Goal: Communication & Community: Share content

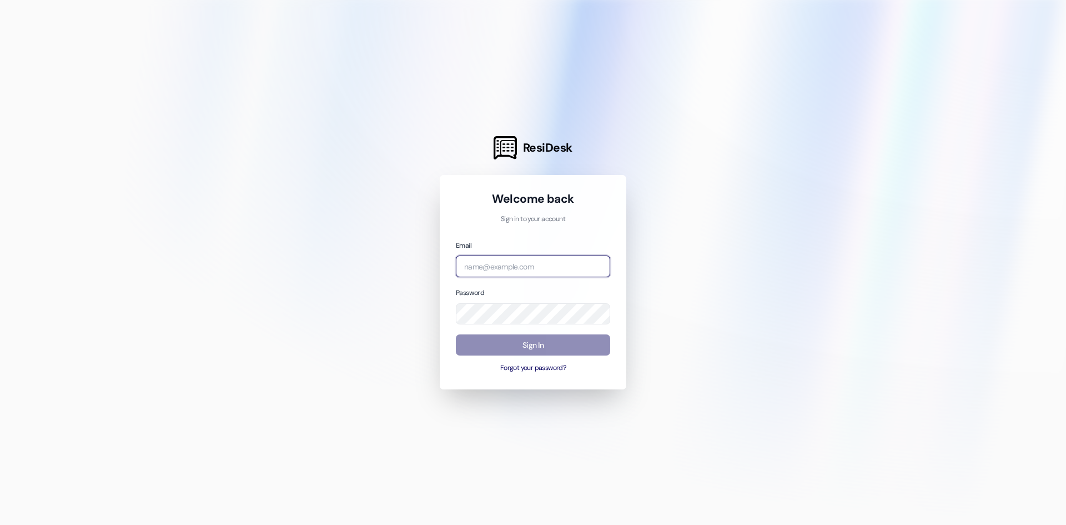
type input "[PERSON_NAME][EMAIL_ADDRESS][PERSON_NAME][DOMAIN_NAME]"
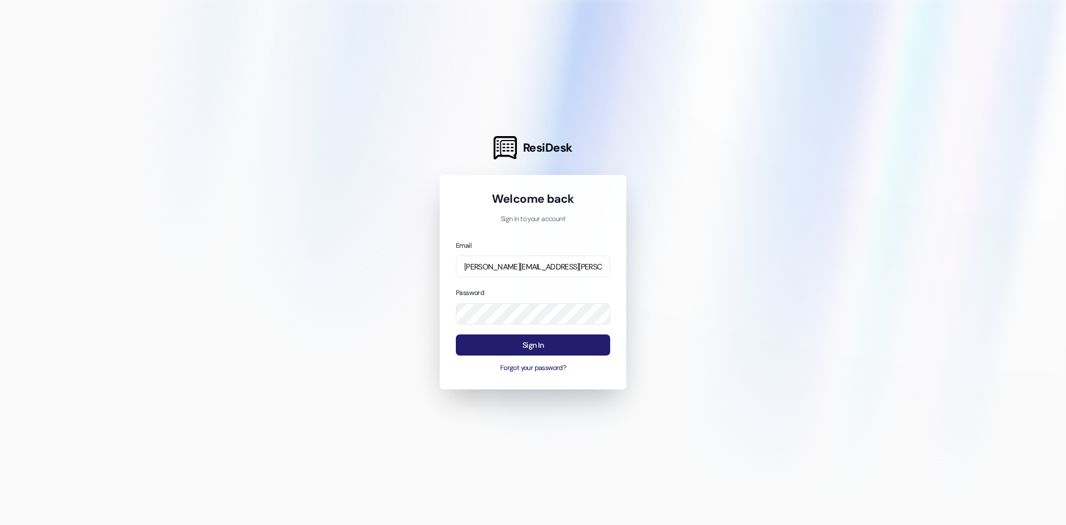
click at [536, 350] on button "Sign In" at bounding box center [533, 345] width 154 height 22
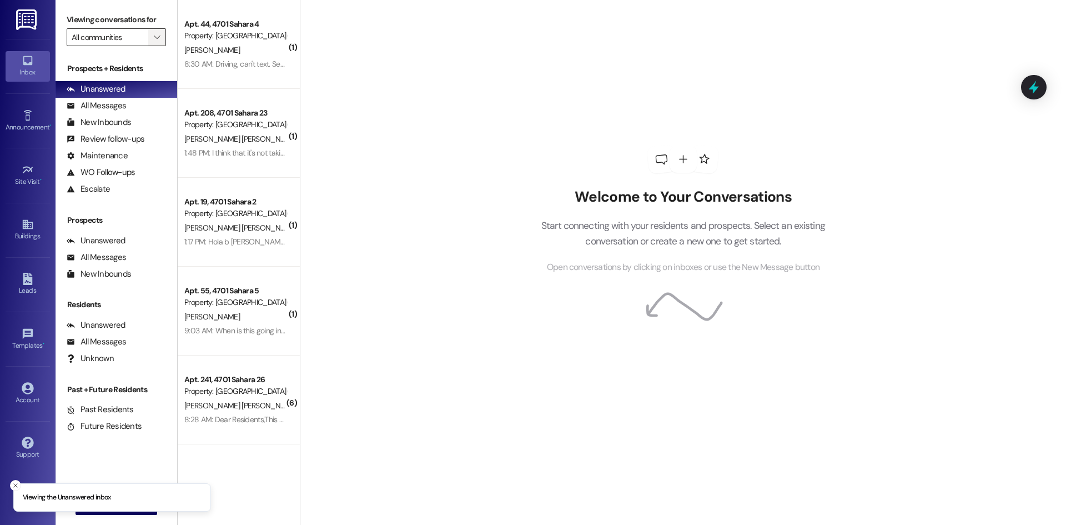
click at [158, 39] on icon "" at bounding box center [157, 37] width 6 height 9
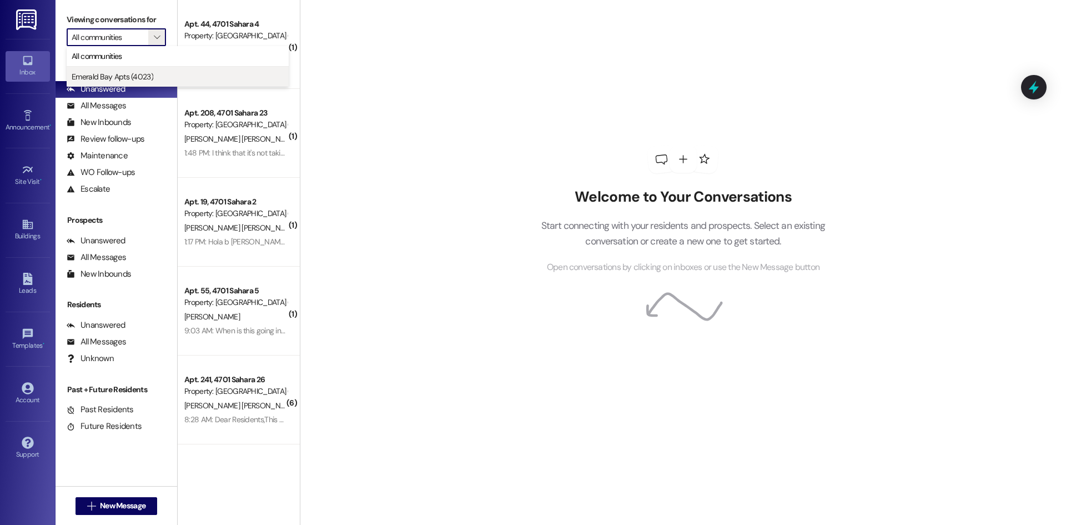
click at [122, 78] on span "Emerald Bay Apts (4023)" at bounding box center [113, 76] width 82 height 11
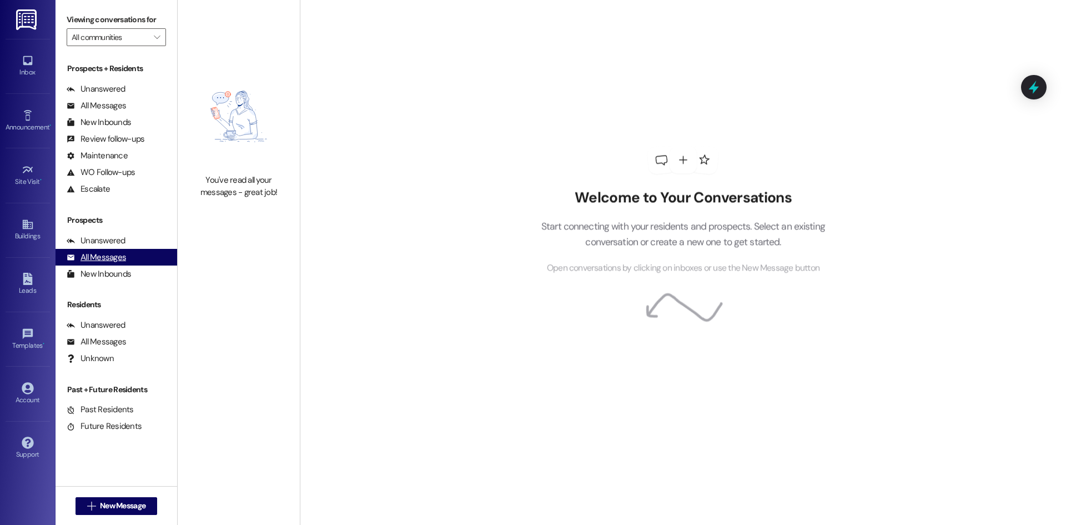
type input "Emerald Bay Apts (4023)"
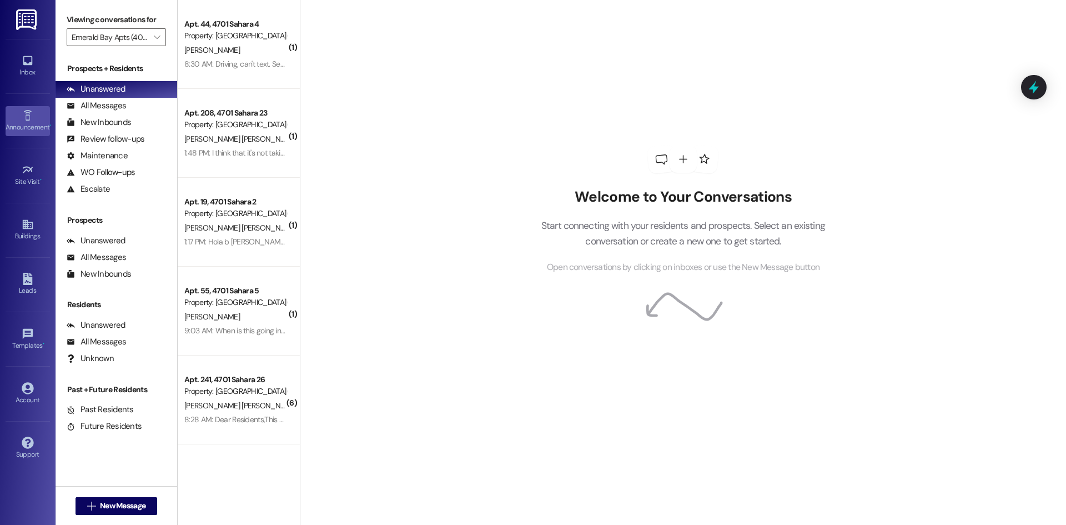
click at [22, 127] on div "Announcement •" at bounding box center [28, 127] width 56 height 11
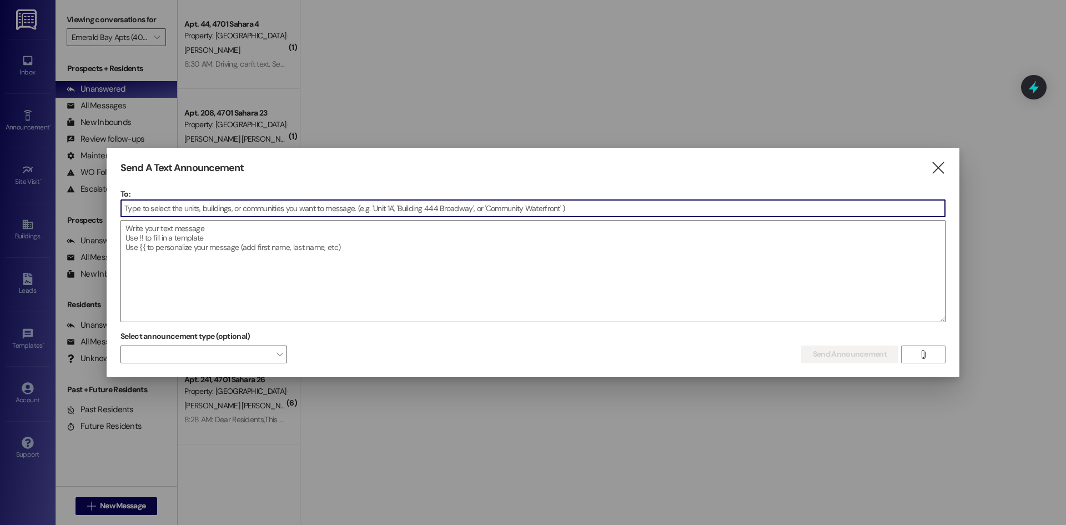
click at [169, 212] on input at bounding box center [533, 208] width 824 height 17
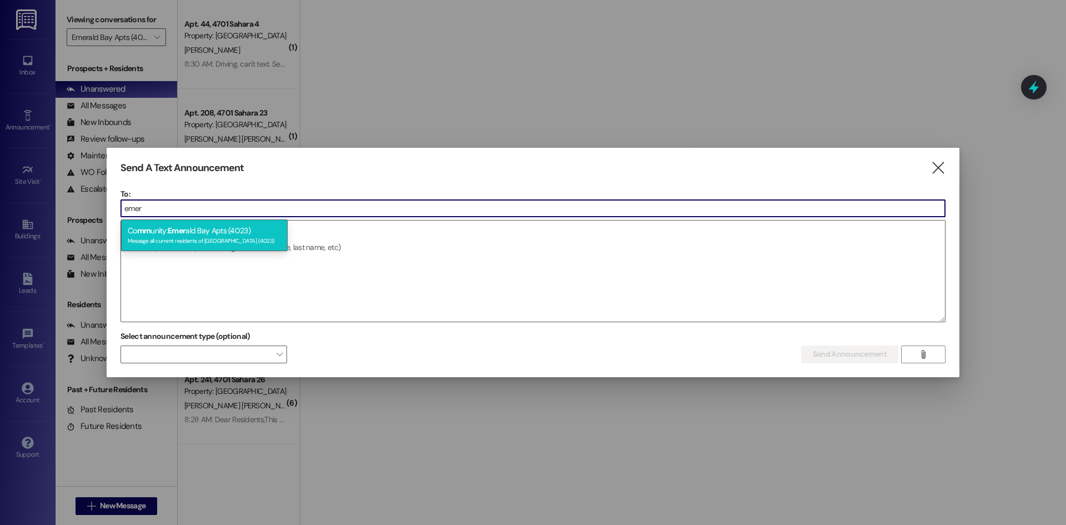
type input "emer"
click at [174, 239] on div "Message all current residents of [GEOGRAPHIC_DATA] (4023)" at bounding box center [204, 239] width 153 height 9
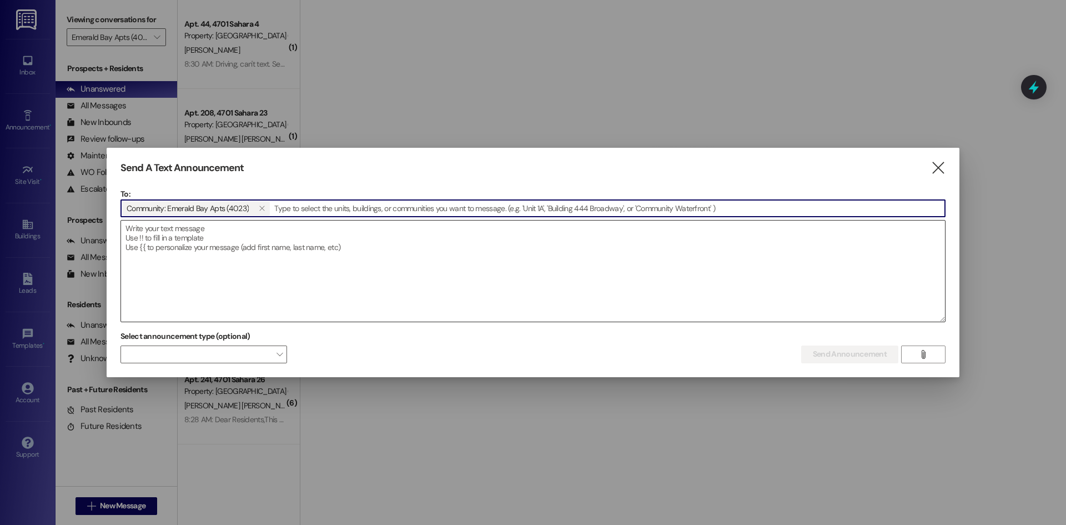
click at [137, 234] on textarea at bounding box center [533, 270] width 824 height 101
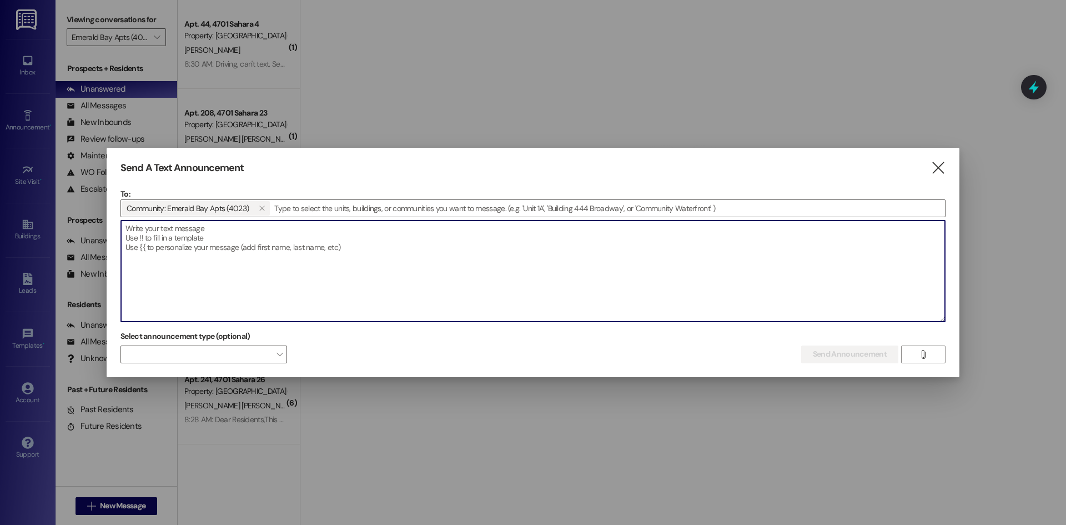
paste textarea "Dear residents, We have contacted [GEOGRAPHIC_DATA] to turn water back on, the …"
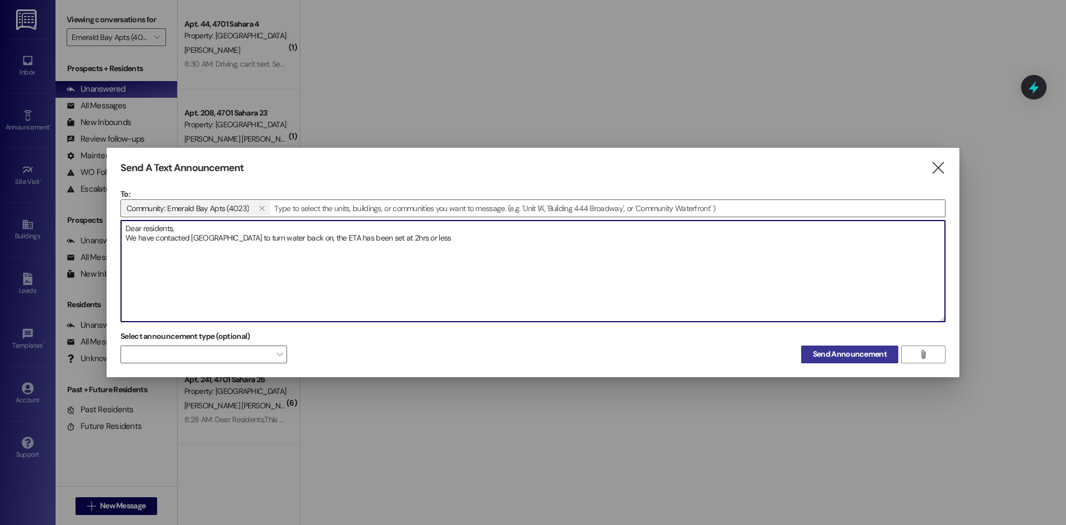
type textarea "Dear residents, We have contacted [GEOGRAPHIC_DATA] to turn water back on, the …"
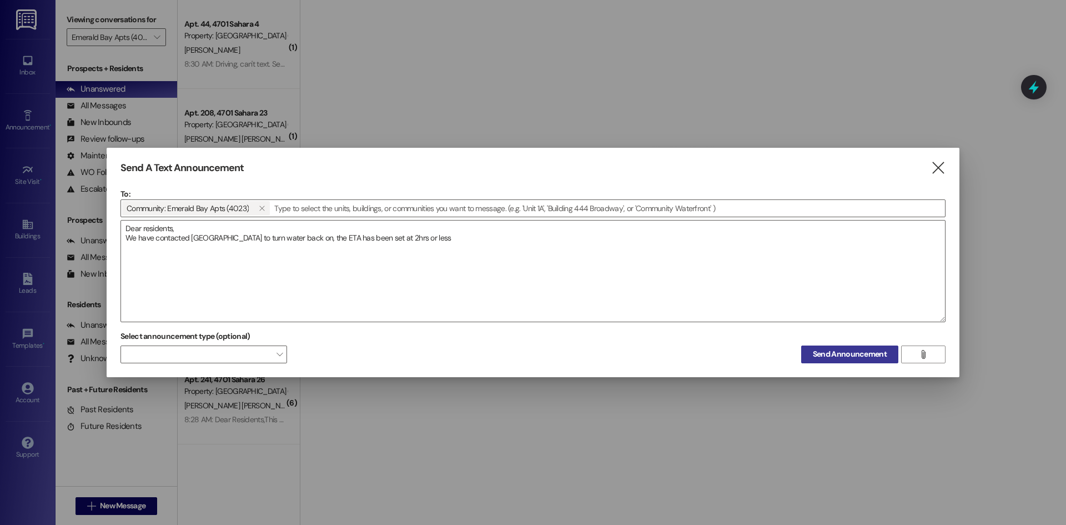
click at [865, 356] on span "Send Announcement" at bounding box center [850, 354] width 74 height 12
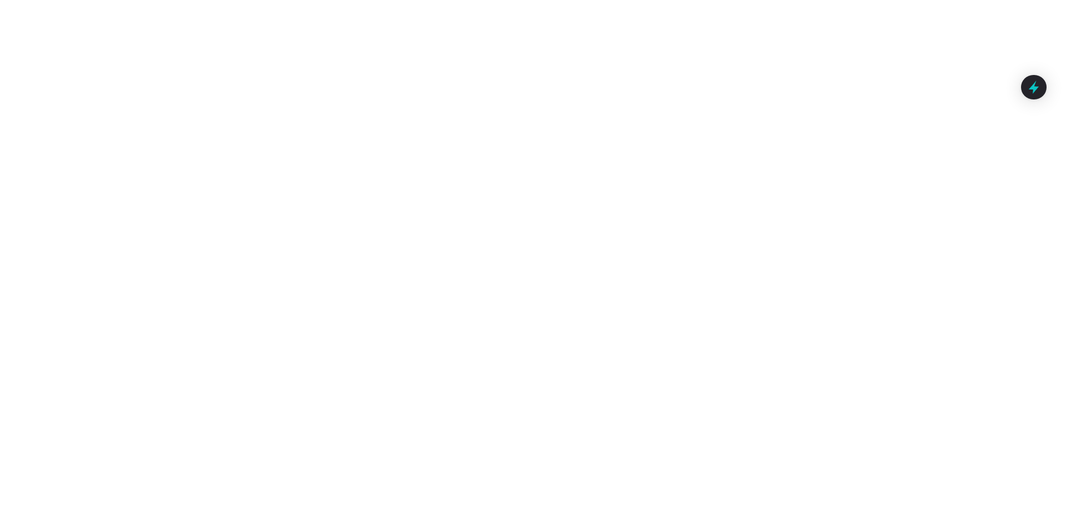
click at [247, 49] on div at bounding box center [533, 262] width 1066 height 525
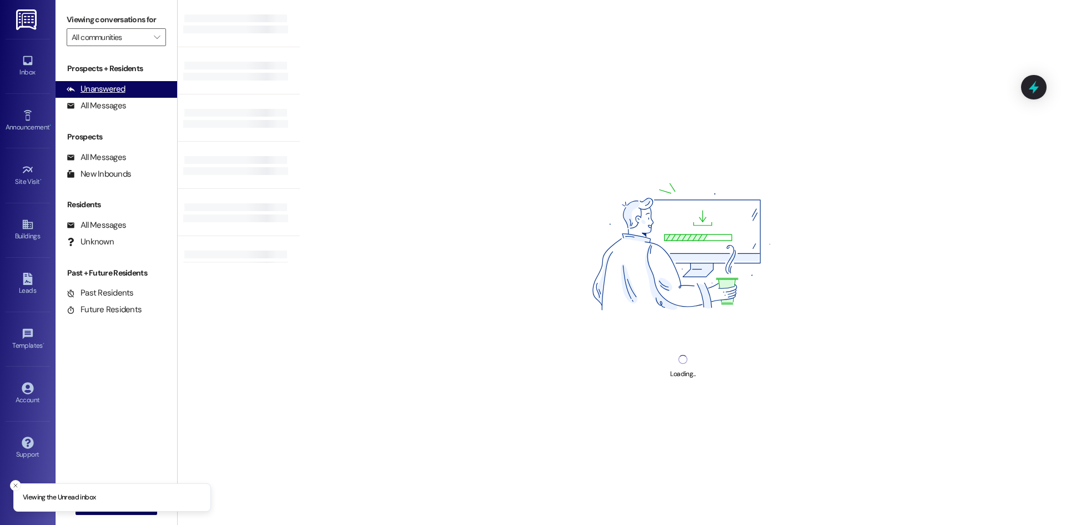
type input "Emerald Bay Apts (4023)"
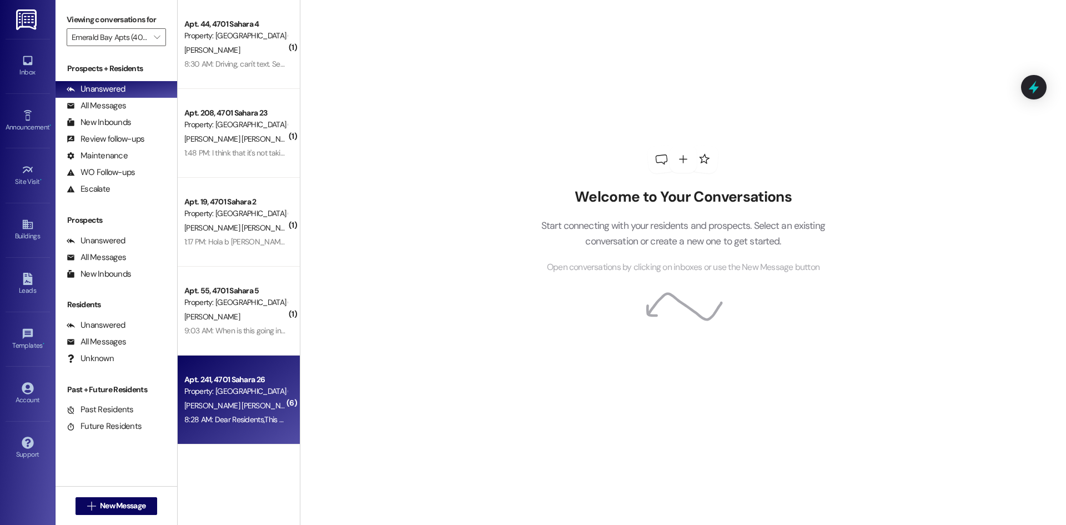
click at [206, 403] on span "[PERSON_NAME] [PERSON_NAME]" at bounding box center [242, 405] width 116 height 10
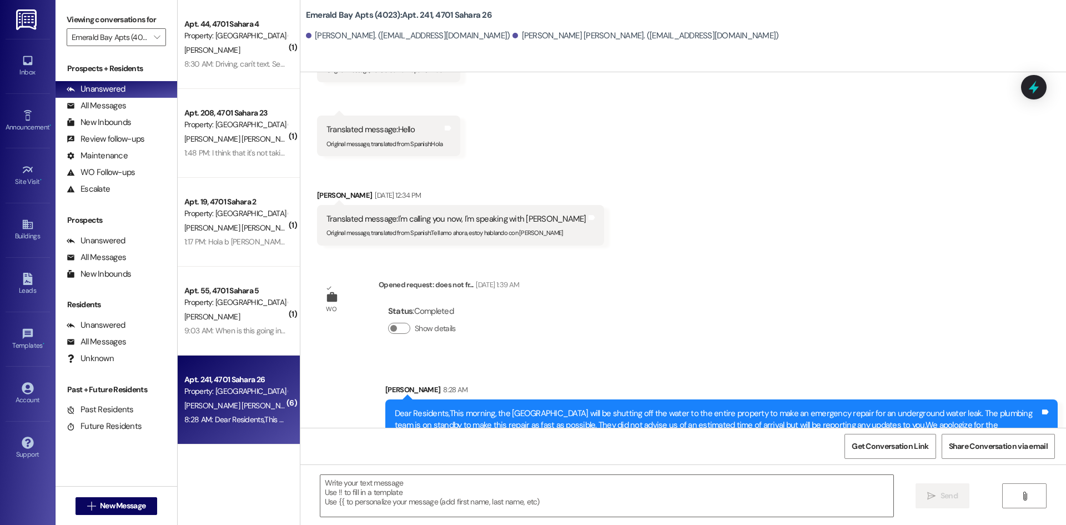
scroll to position [1428, 0]
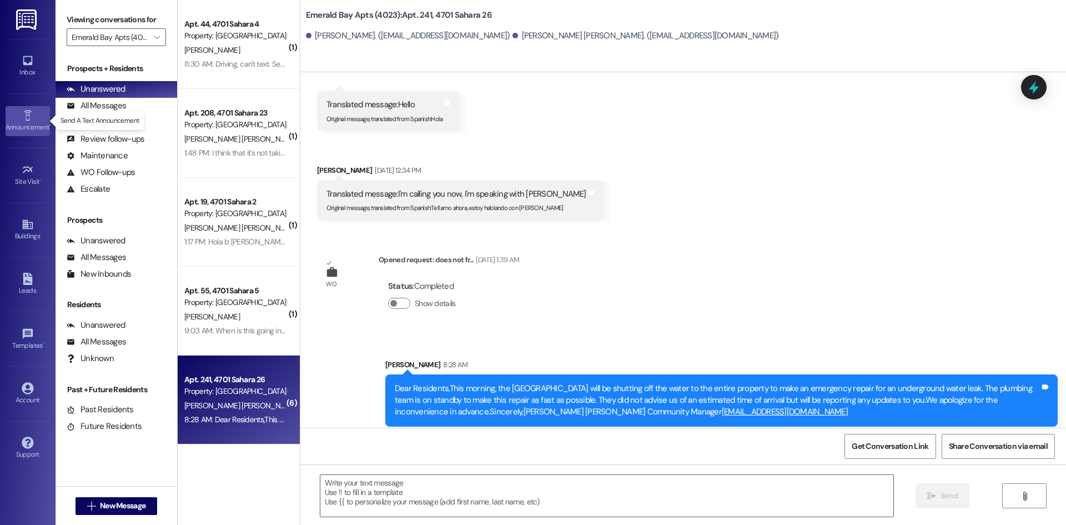
click at [27, 116] on icon at bounding box center [28, 115] width 12 height 12
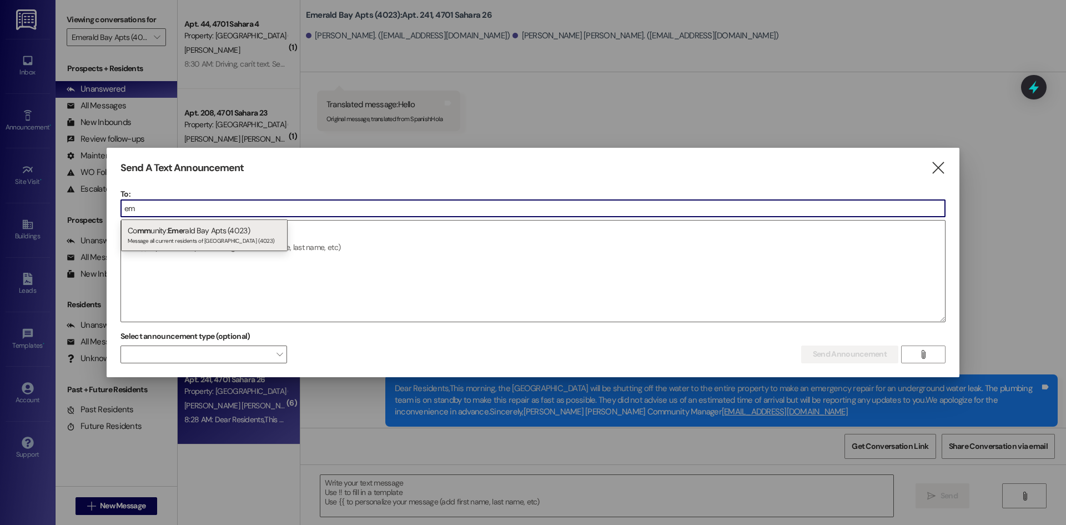
type input "em"
click at [150, 233] on div "Co mm unity: Eme rald Bay Apts (4023) Message all current residents of Emerald …" at bounding box center [204, 235] width 167 height 32
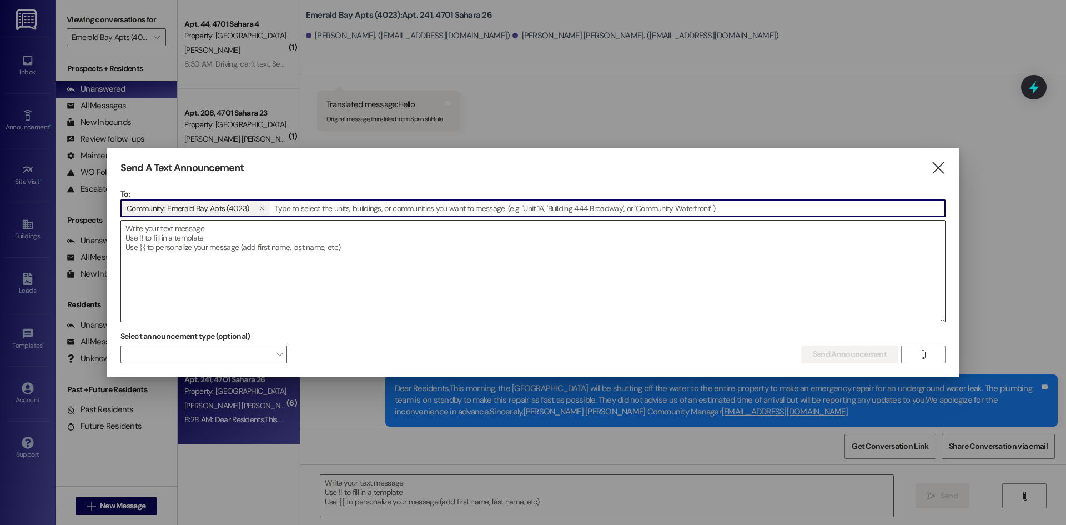
click at [131, 230] on textarea at bounding box center [533, 270] width 824 height 101
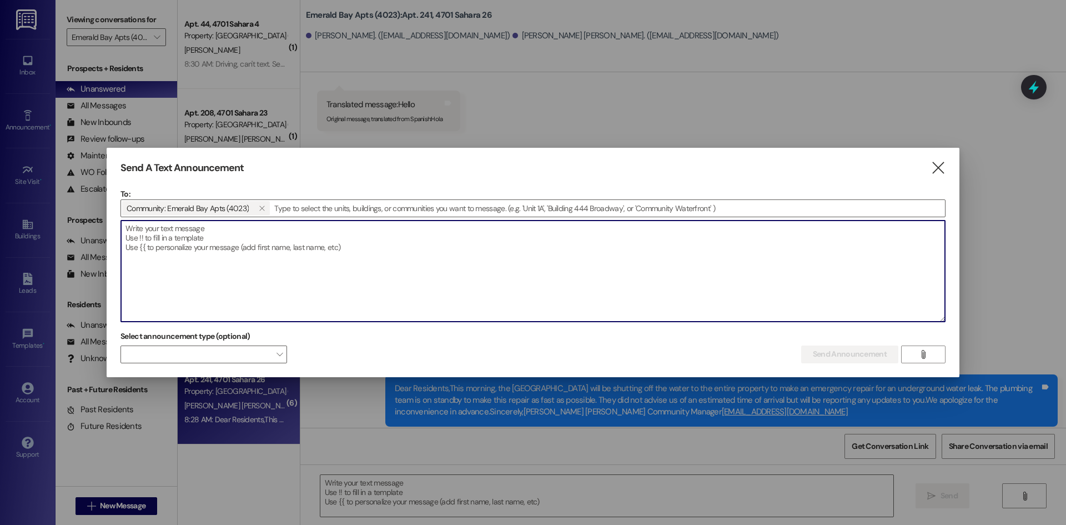
paste textarea "Dear residents, We have contacted [GEOGRAPHIC_DATA] to turn water back on, the …"
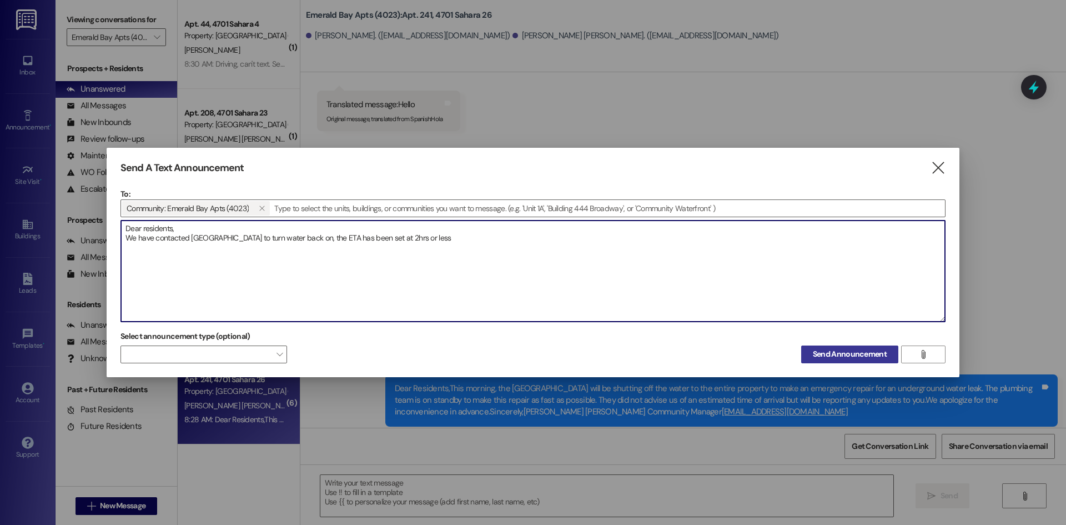
type textarea "Dear residents, We have contacted [GEOGRAPHIC_DATA] to turn water back on, the …"
drag, startPoint x: 825, startPoint y: 358, endPoint x: 818, endPoint y: 361, distance: 7.7
click at [823, 358] on span "Send Announcement" at bounding box center [850, 354] width 74 height 12
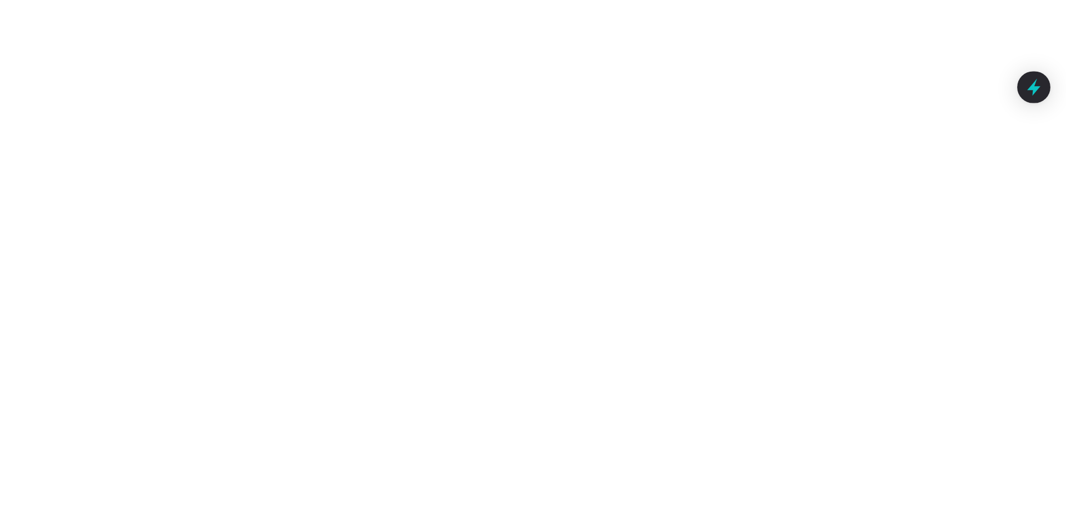
click at [1037, 86] on icon at bounding box center [1034, 87] width 19 height 19
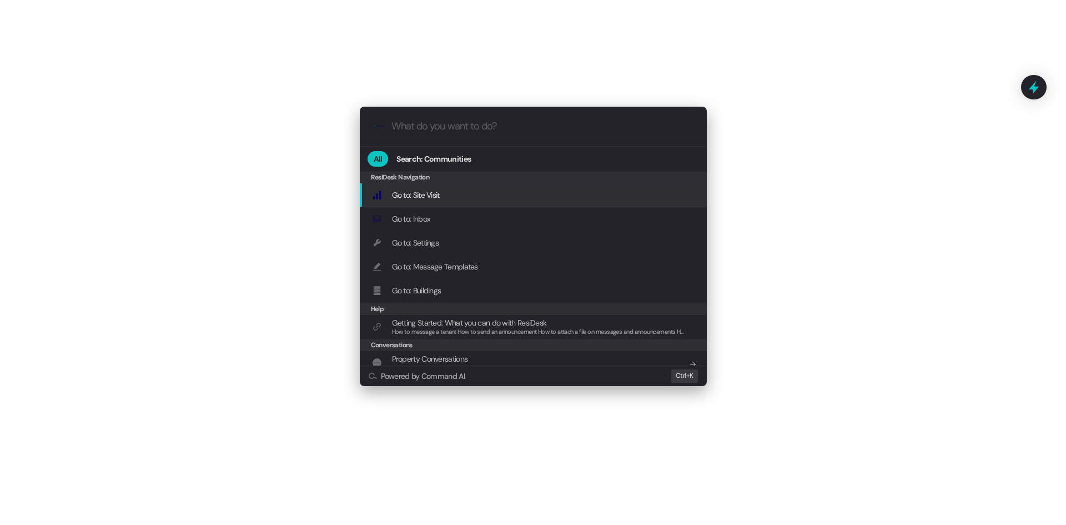
drag, startPoint x: 895, startPoint y: 219, endPoint x: 785, endPoint y: 255, distance: 116.1
click at [895, 219] on div ".cls-1{fill:#0a055f;}.cls-2{fill:#0cc4c4;} resideskLogoBlueOrange All Search: C…" at bounding box center [533, 262] width 1066 height 525
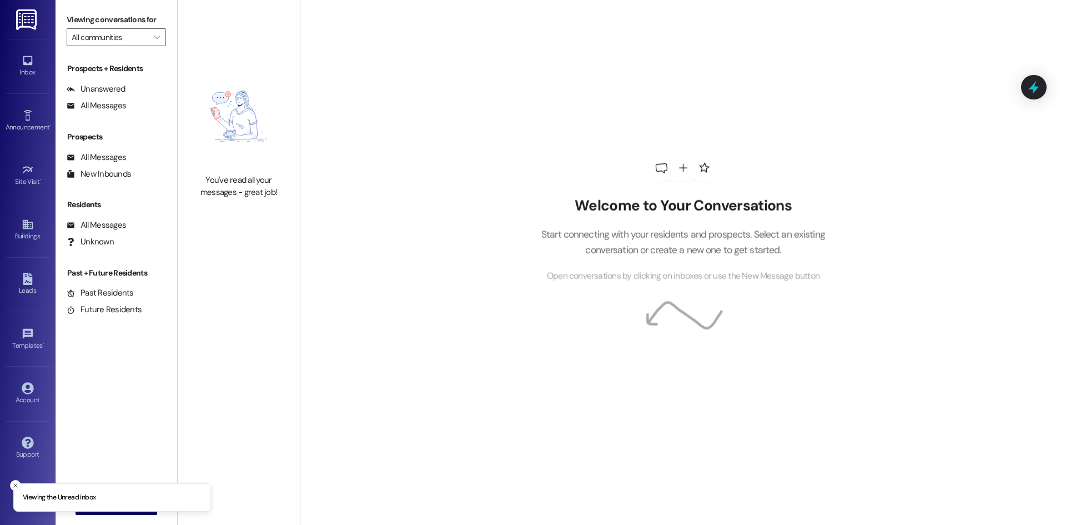
type input "Emerald Bay Apts (4023)"
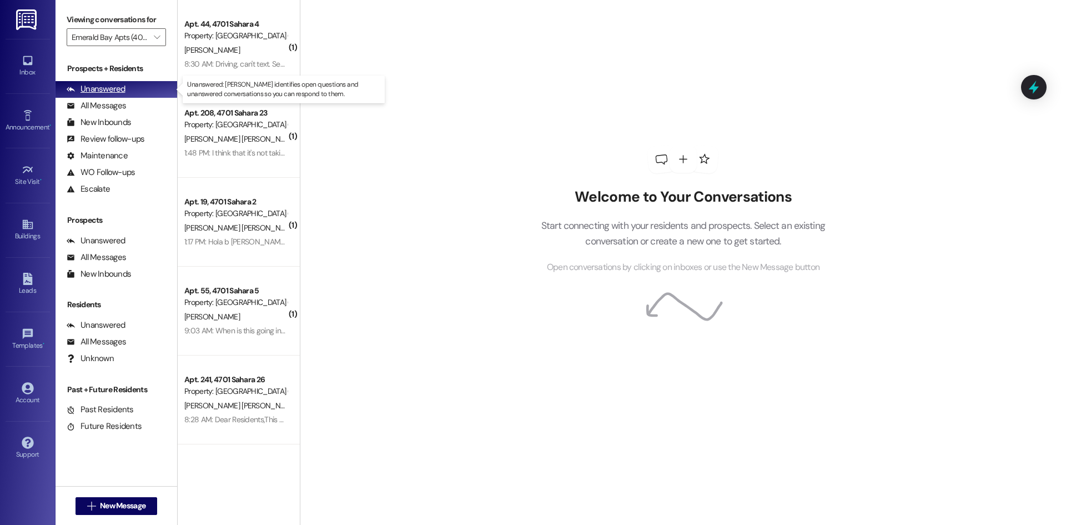
click at [103, 89] on div "Unanswered" at bounding box center [96, 89] width 59 height 12
click at [103, 90] on div "Unanswered" at bounding box center [96, 89] width 59 height 12
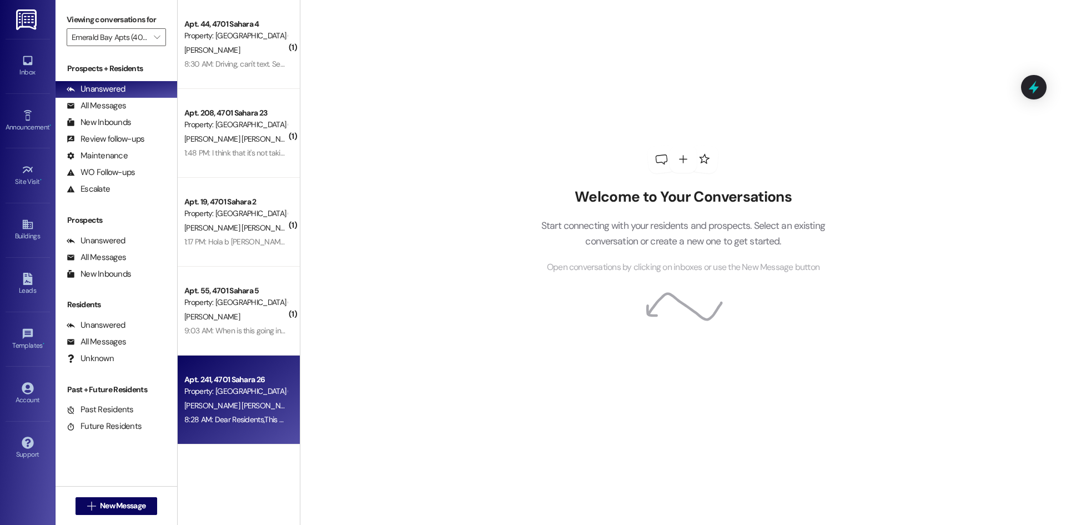
click at [223, 375] on div "Apt. 241, 4701 Sahara 26" at bounding box center [235, 380] width 103 height 12
click at [255, 409] on span "[PERSON_NAME] [PERSON_NAME]" at bounding box center [242, 405] width 116 height 10
click at [249, 404] on span "[PERSON_NAME] [PERSON_NAME]" at bounding box center [242, 405] width 116 height 10
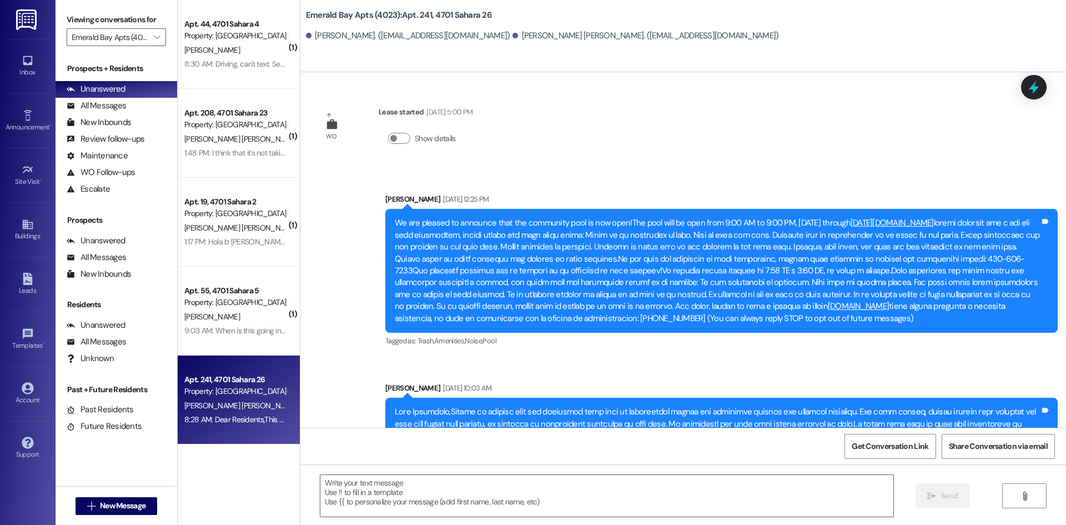
drag, startPoint x: 250, startPoint y: 405, endPoint x: 229, endPoint y: 429, distance: 31.5
click at [249, 405] on span "[PERSON_NAME] [PERSON_NAME]" at bounding box center [242, 405] width 116 height 10
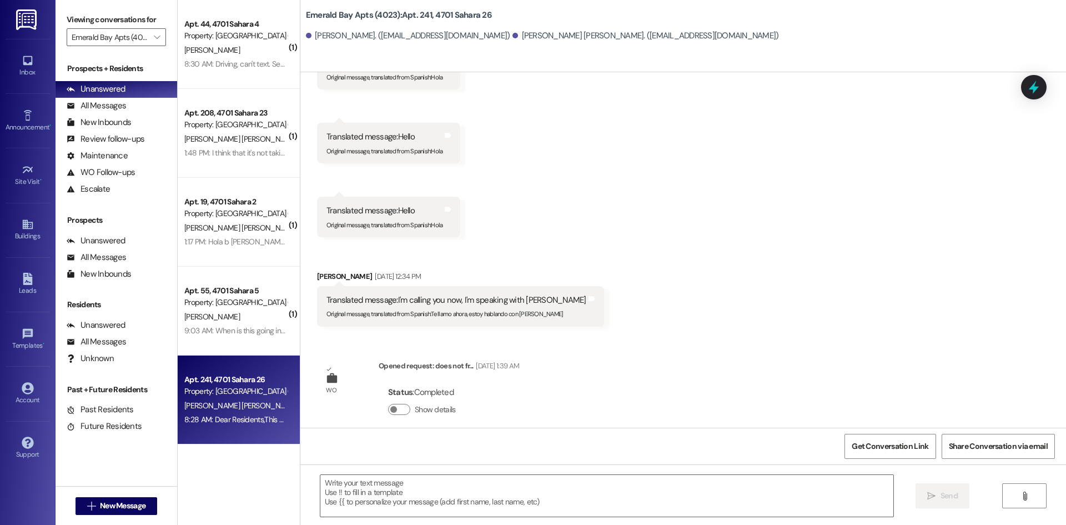
scroll to position [1428, 0]
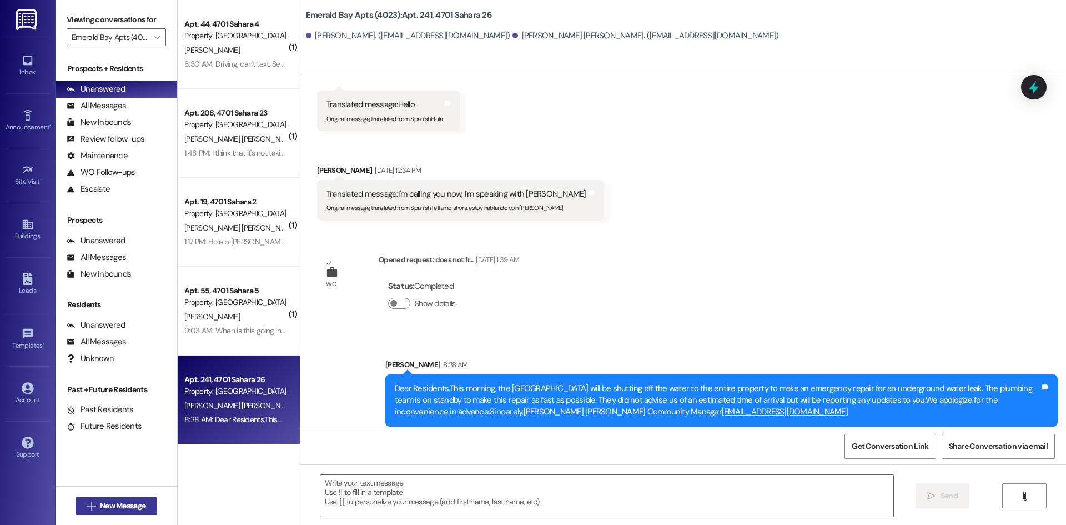
click at [108, 511] on span "New Message" at bounding box center [123, 506] width 46 height 12
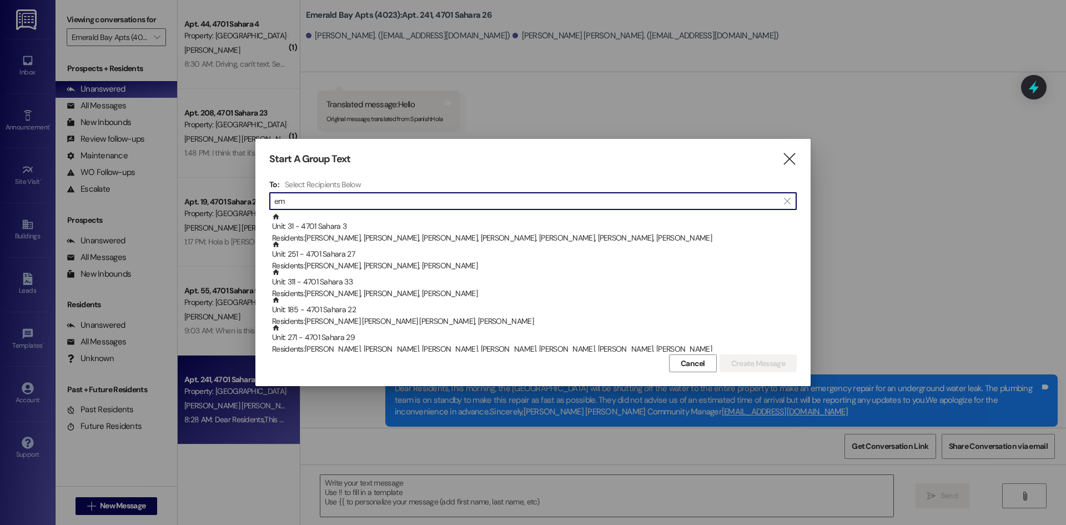
type input "e"
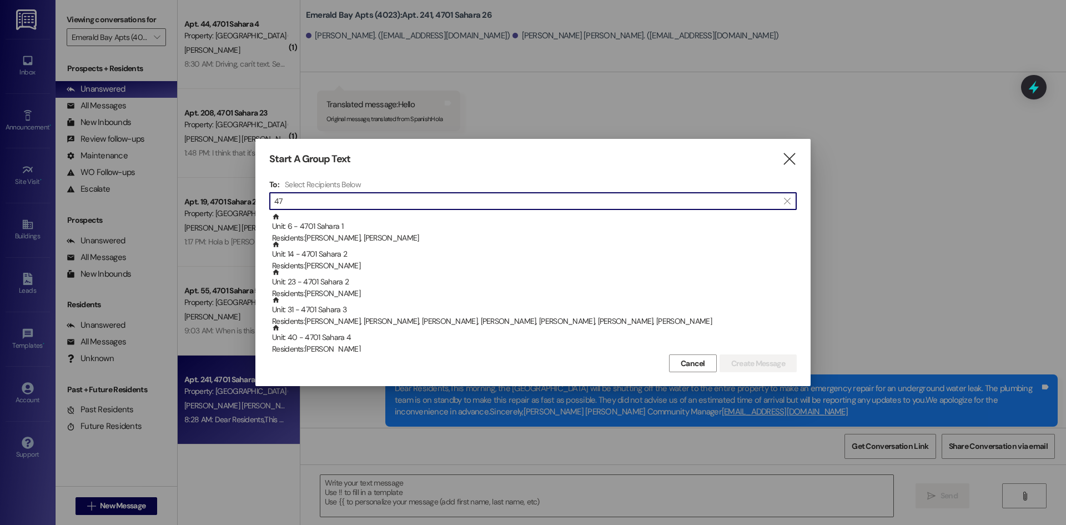
type input "4"
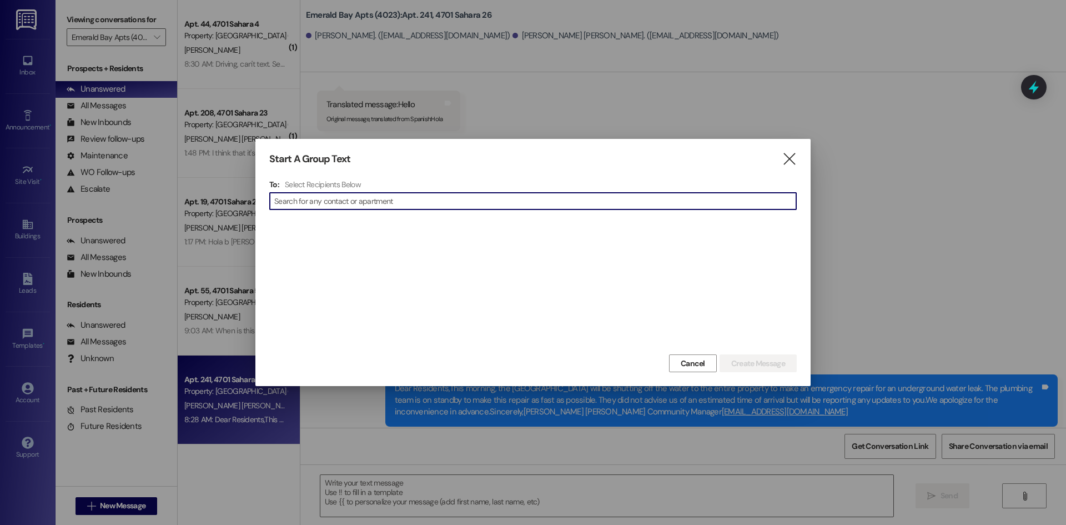
scroll to position [1656, 0]
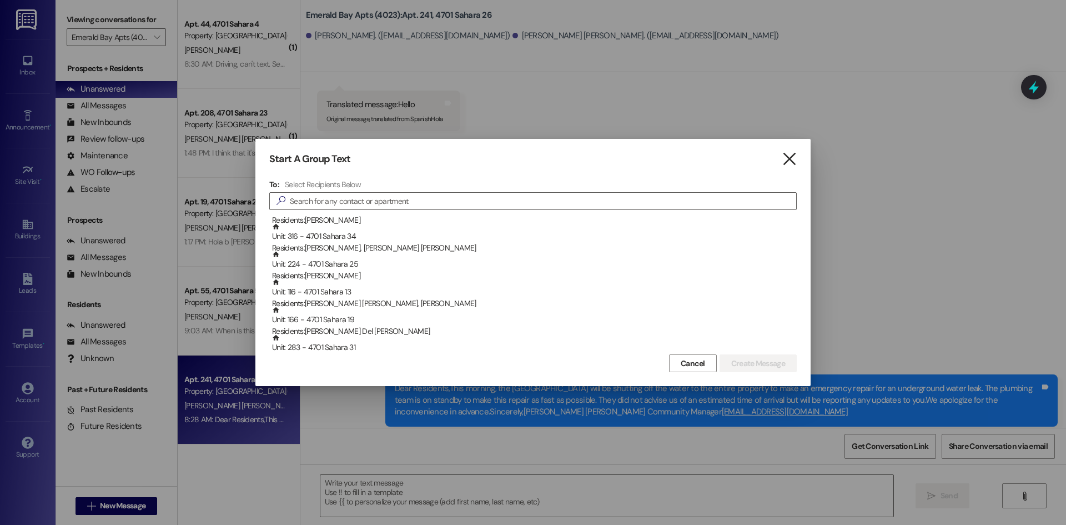
click at [789, 153] on icon "" at bounding box center [789, 159] width 15 height 12
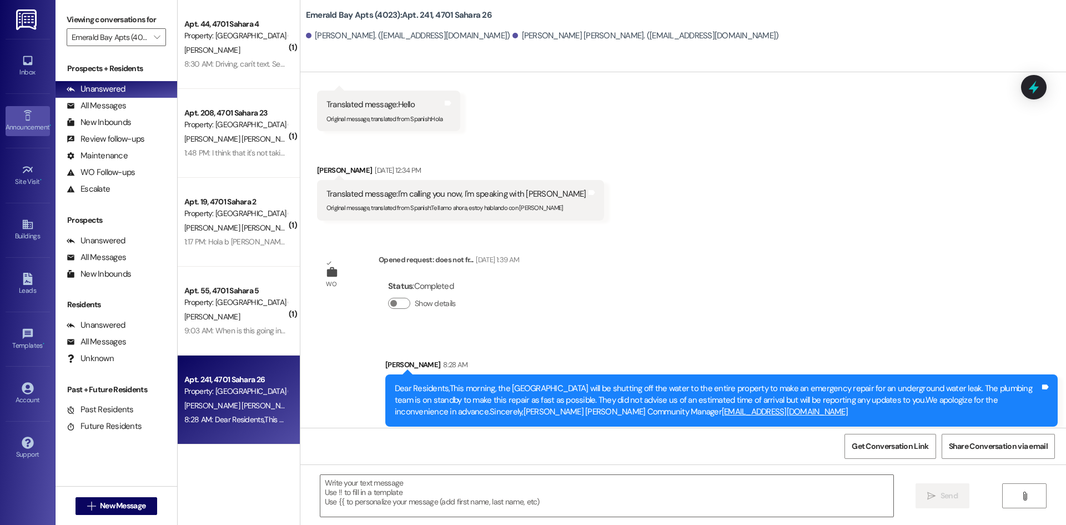
click at [23, 117] on icon at bounding box center [28, 115] width 12 height 12
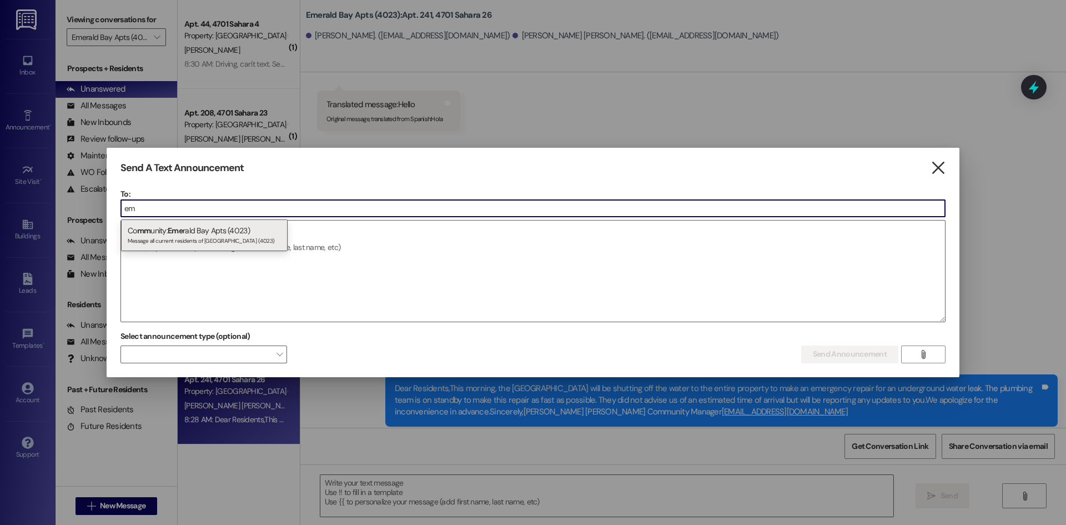
type input "em"
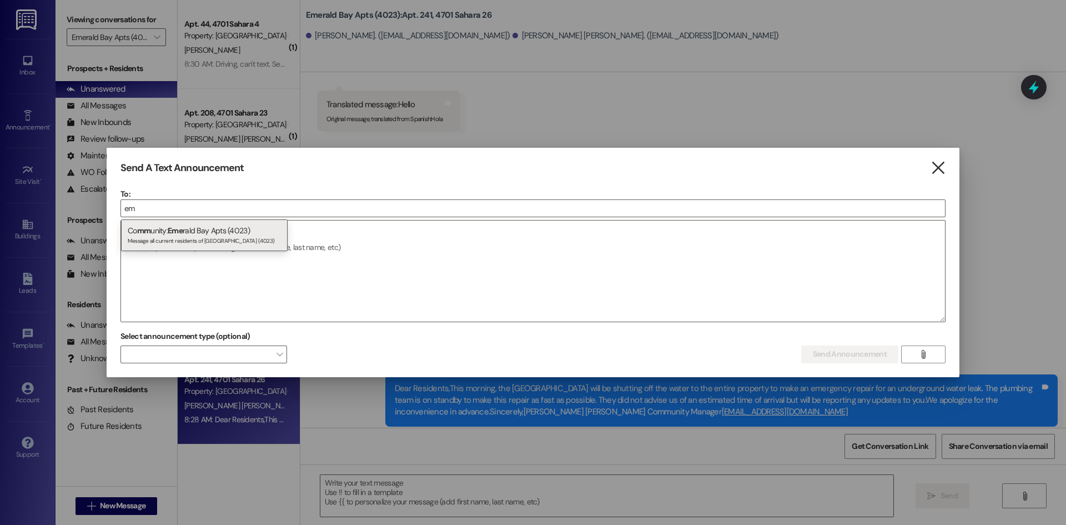
drag, startPoint x: 939, startPoint y: 170, endPoint x: 816, endPoint y: 219, distance: 131.6
click at [938, 170] on icon "" at bounding box center [938, 168] width 15 height 12
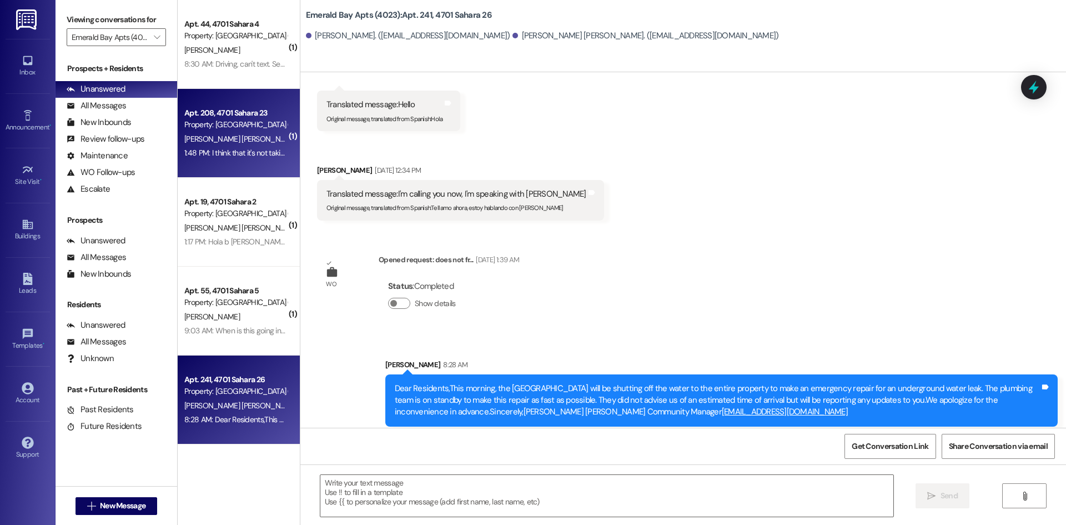
click at [218, 136] on span "[PERSON_NAME] [PERSON_NAME]" at bounding box center [240, 139] width 113 height 10
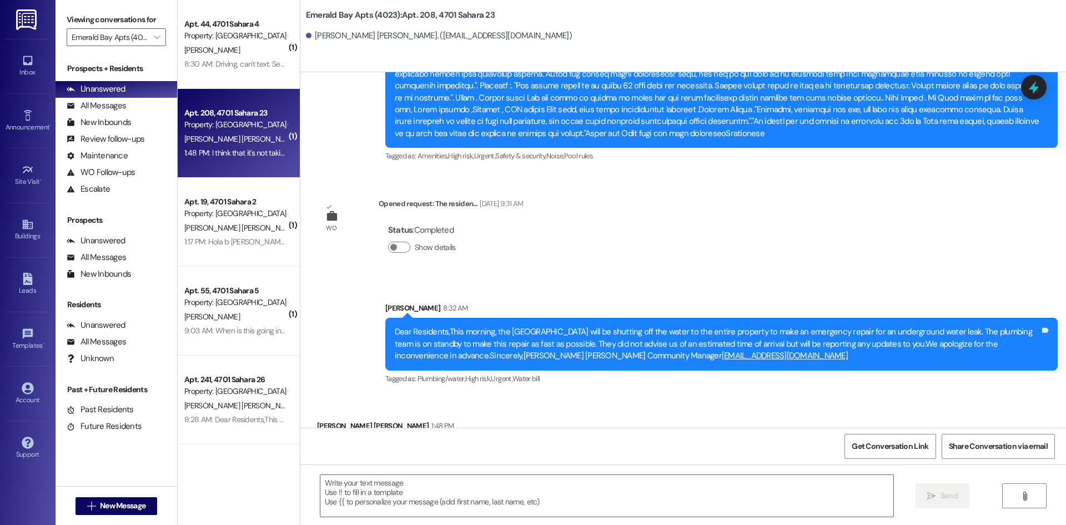
scroll to position [1195, 0]
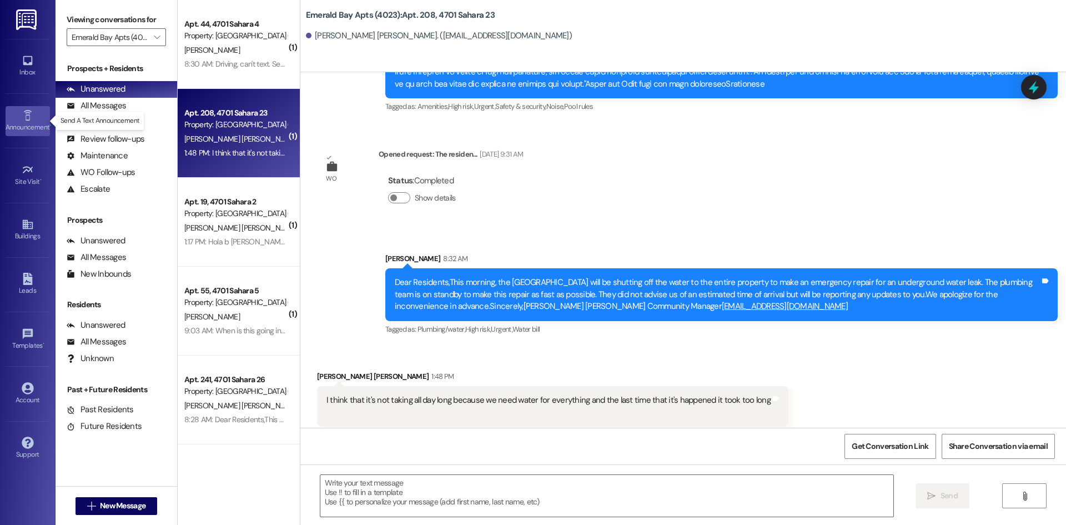
click at [38, 132] on div "Announcement •" at bounding box center [28, 127] width 56 height 11
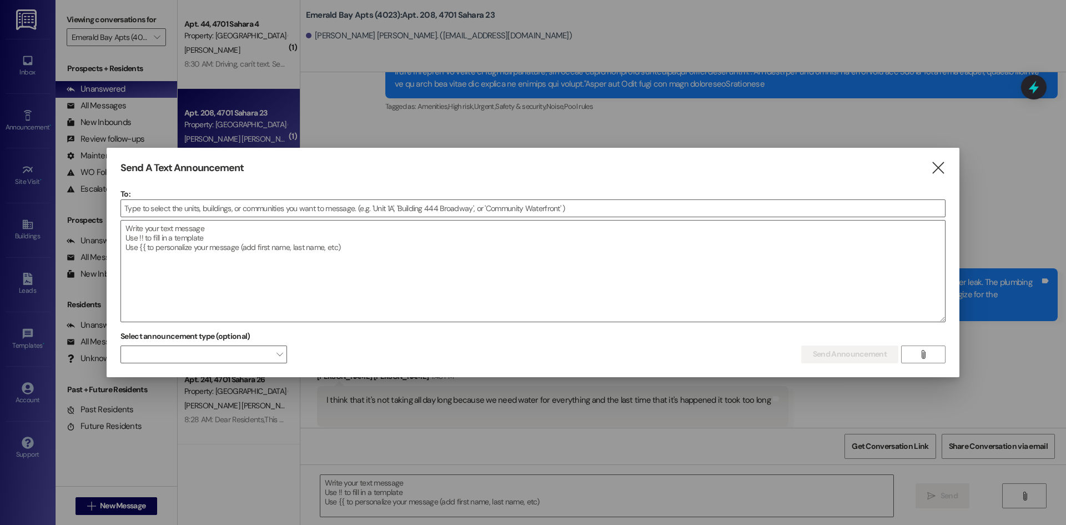
drag, startPoint x: 940, startPoint y: 177, endPoint x: 930, endPoint y: 177, distance: 9.4
click at [937, 174] on div "Send A Text Announcement  To:  Drop image file here Select announcement type …" at bounding box center [533, 262] width 853 height 229
click at [936, 167] on icon "" at bounding box center [938, 168] width 15 height 12
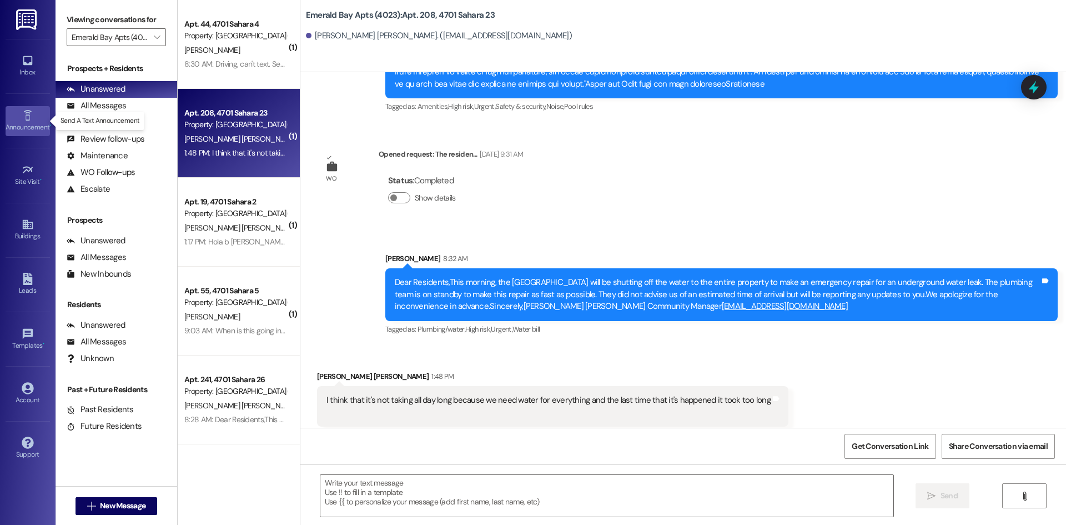
click at [20, 132] on div "Announcement •" at bounding box center [28, 127] width 56 height 11
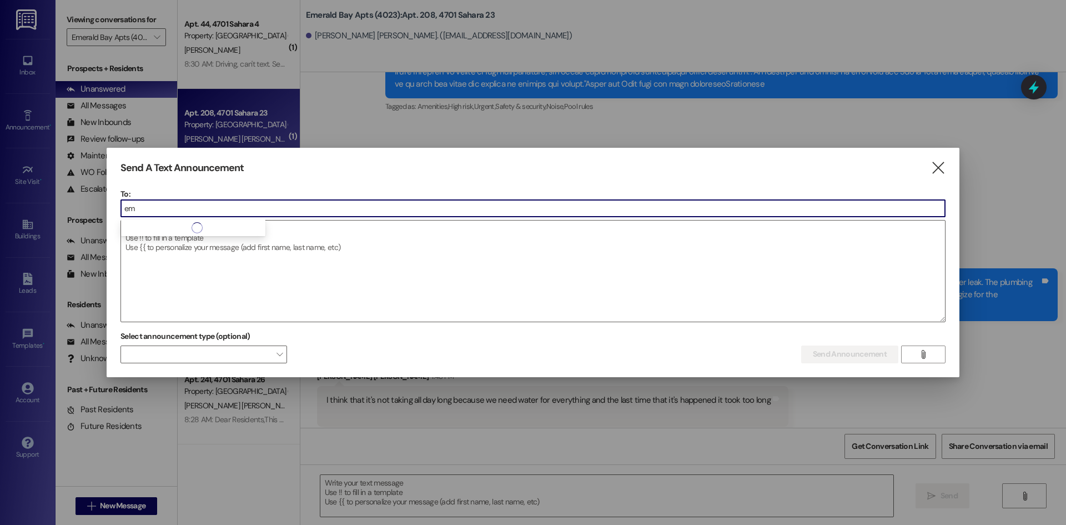
type input "e"
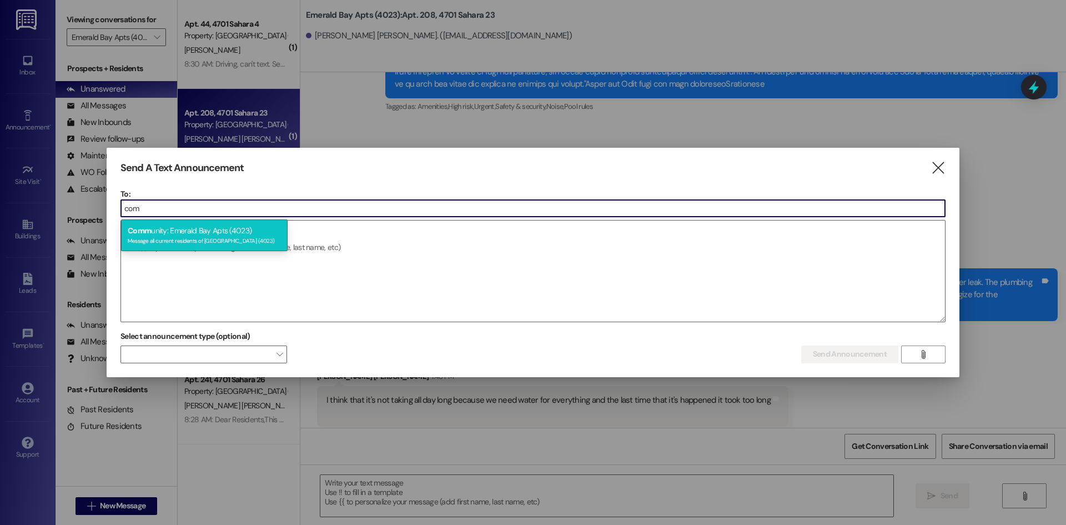
type input "com"
click at [225, 232] on div "Comm unity: Emerald Bay Apts (4023) Message all current residents of Emerald Ba…" at bounding box center [204, 235] width 167 height 32
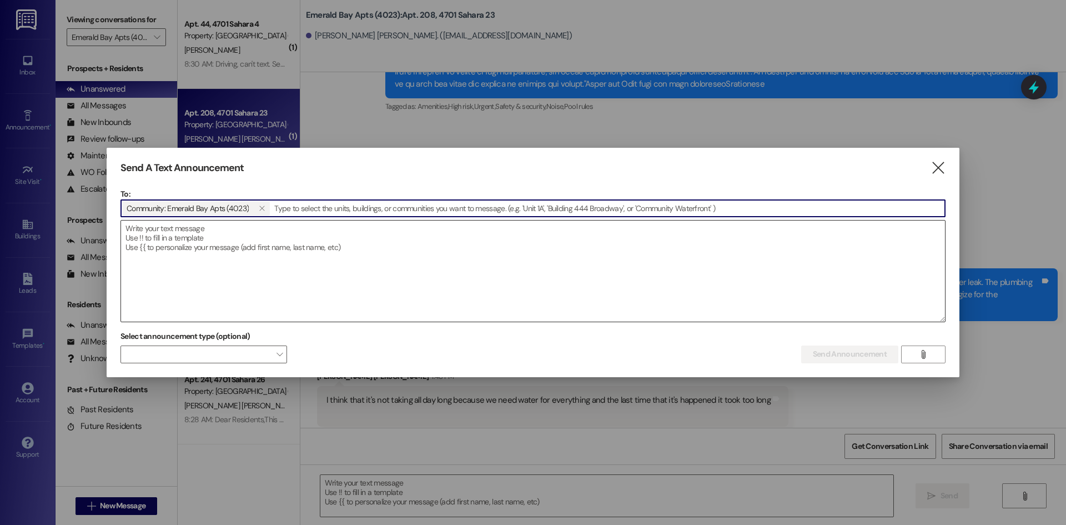
click at [147, 230] on textarea at bounding box center [533, 270] width 824 height 101
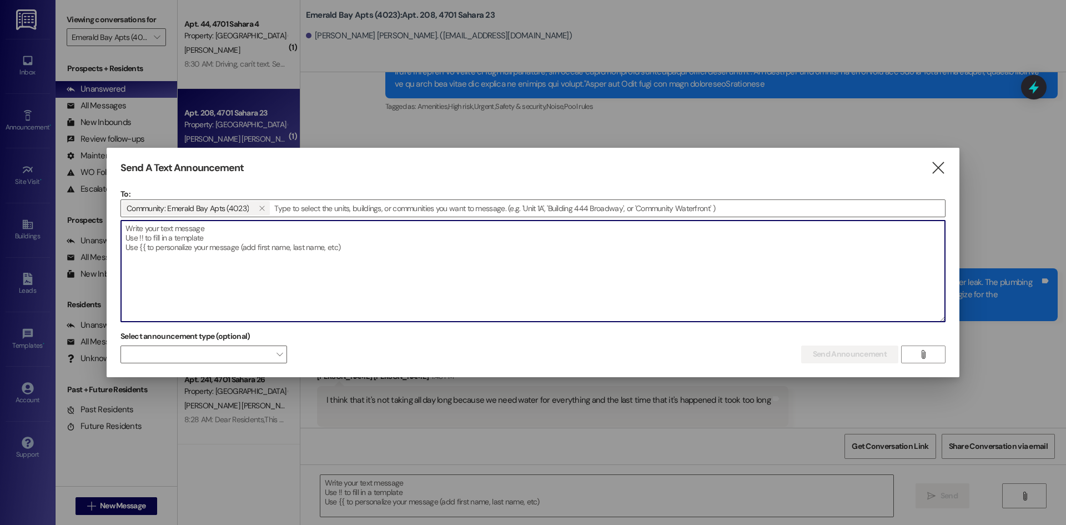
drag, startPoint x: 129, startPoint y: 230, endPoint x: 133, endPoint y: 239, distance: 10.4
click at [128, 230] on textarea at bounding box center [533, 270] width 824 height 101
paste textarea "Dear residents, We have contacted [GEOGRAPHIC_DATA] to turn water back on, the …"
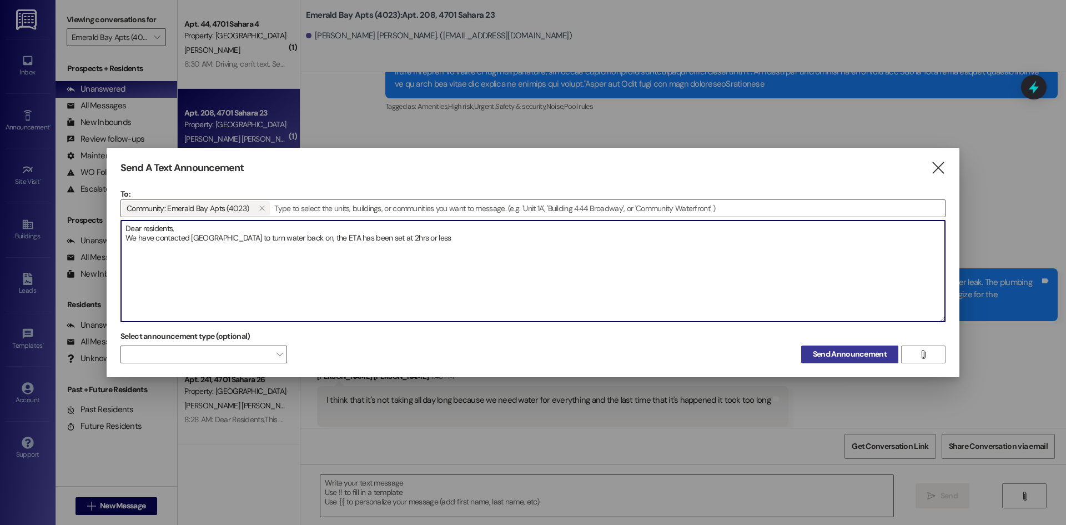
type textarea "Dear residents, We have contacted [GEOGRAPHIC_DATA] to turn water back on, the …"
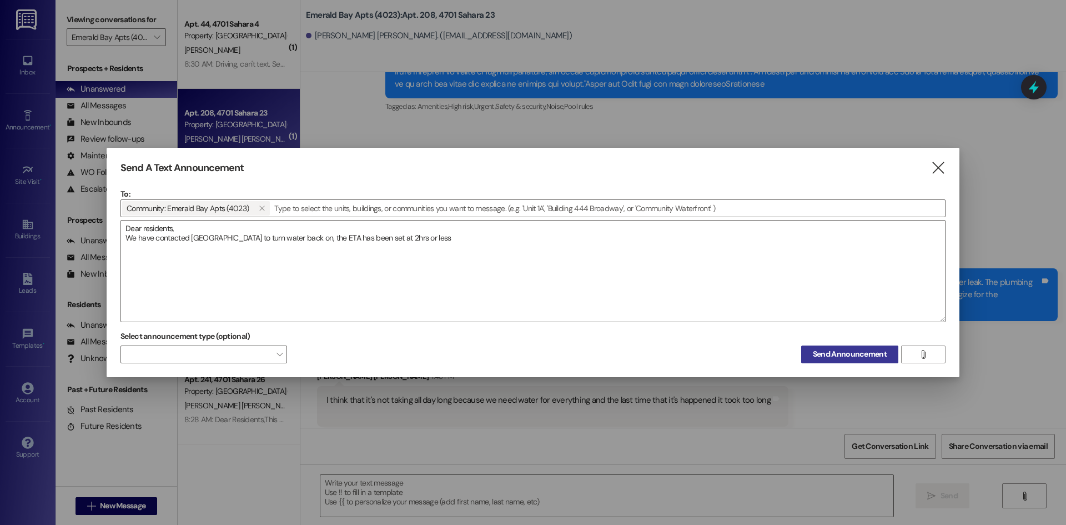
click at [831, 354] on span "Send Announcement" at bounding box center [850, 354] width 74 height 12
